Goal: Find specific page/section: Find specific page/section

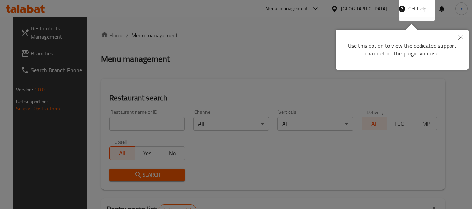
click at [462, 36] on icon "Close" at bounding box center [460, 37] width 5 height 5
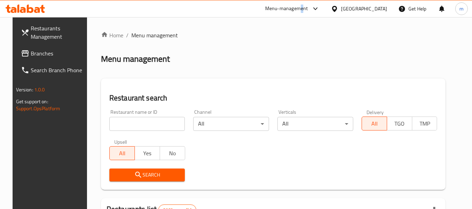
drag, startPoint x: 332, startPoint y: 10, endPoint x: 332, endPoint y: 14, distance: 4.6
click at [308, 10] on div "Menu-management" at bounding box center [286, 9] width 43 height 8
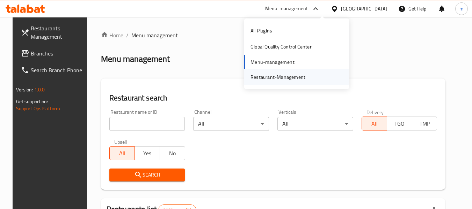
click at [271, 76] on div "Restaurant-Management" at bounding box center [277, 77] width 55 height 8
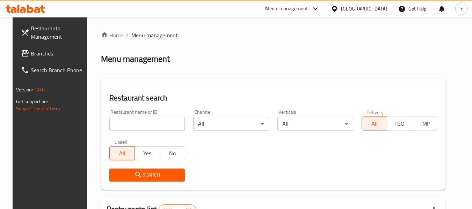
click at [341, 8] on div at bounding box center [336, 9] width 10 height 8
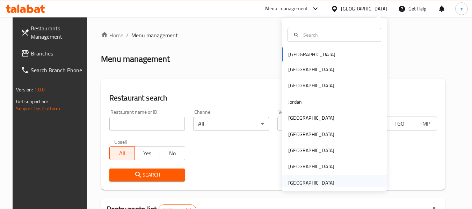
click at [316, 181] on div "United Arab Emirates" at bounding box center [311, 183] width 46 height 8
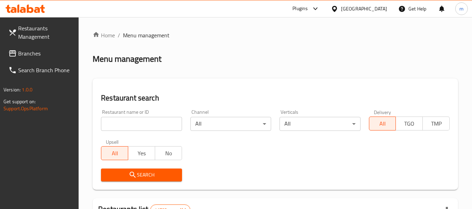
click at [315, 8] on div at bounding box center [236, 104] width 472 height 209
click at [313, 8] on icon at bounding box center [315, 9] width 8 height 8
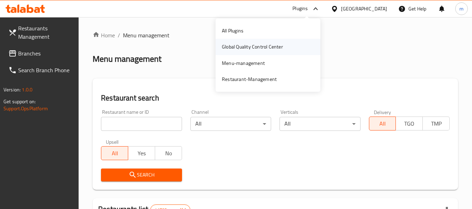
click at [271, 48] on div "Global Quality Control Center" at bounding box center [252, 47] width 61 height 8
